Goal: Check status: Check status

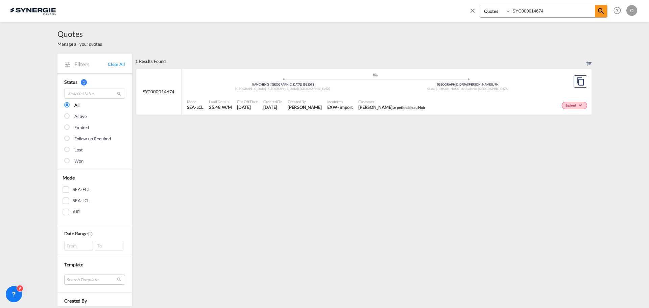
select select "Quotes"
drag, startPoint x: 400, startPoint y: 13, endPoint x: 390, endPoint y: 13, distance: 10.8
click at [390, 13] on div "Bookings Quotes Enquiries SYC000014674 Help Resources Product Release O My Prof…" at bounding box center [324, 10] width 629 height 21
paste input "298"
type input "SYC000014298"
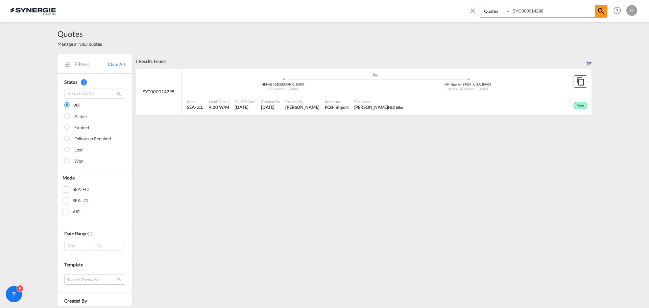
click at [446, 95] on div "Mode SEA-LCL Load Details 4.20 W/M Cut Off Date [DATE] Created On [DATE] Create…" at bounding box center [386, 105] width 410 height 20
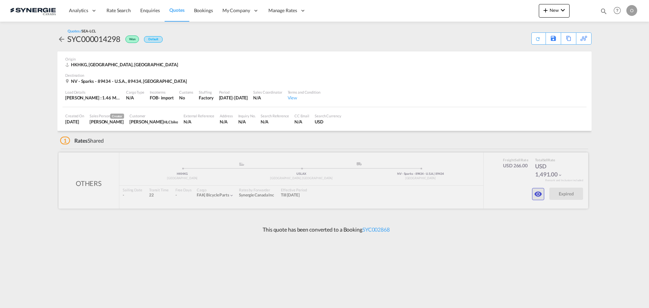
click at [532, 190] on button "button" at bounding box center [538, 194] width 12 height 12
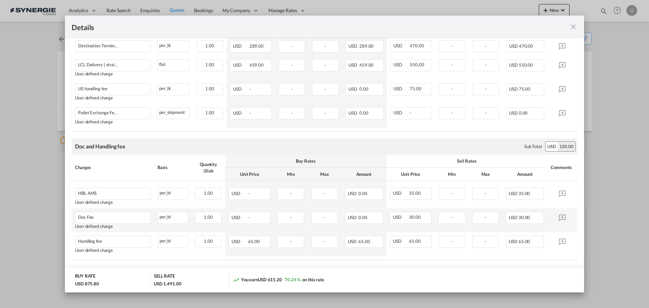
scroll to position [304, 0]
